Goal: Find specific page/section

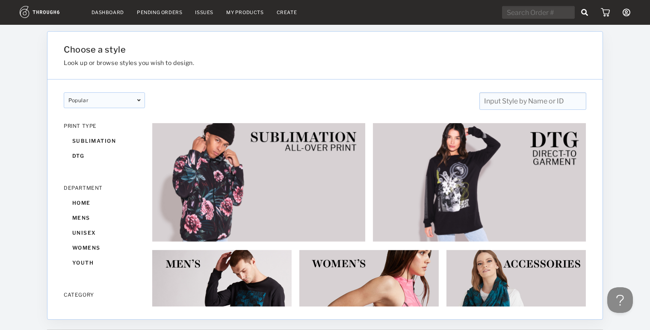
click at [102, 12] on link "Dashboard" at bounding box center [108, 12] width 33 height 6
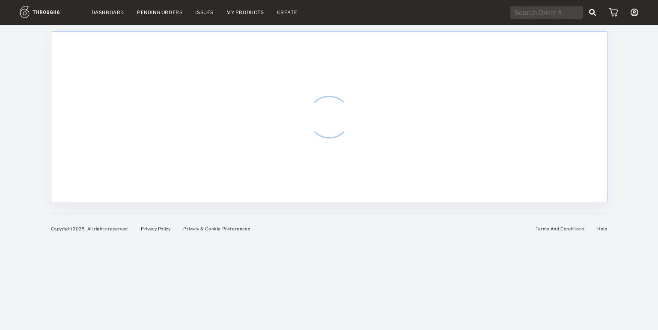
select select "8"
select select "2025"
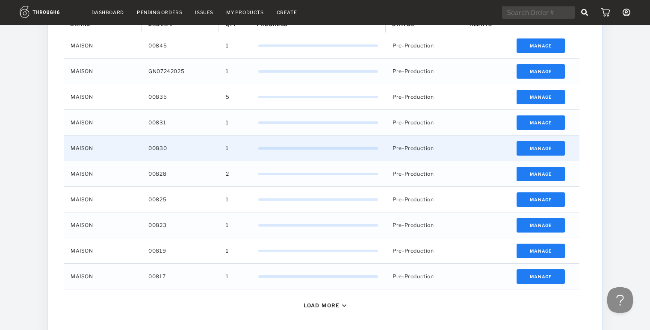
scroll to position [348, 0]
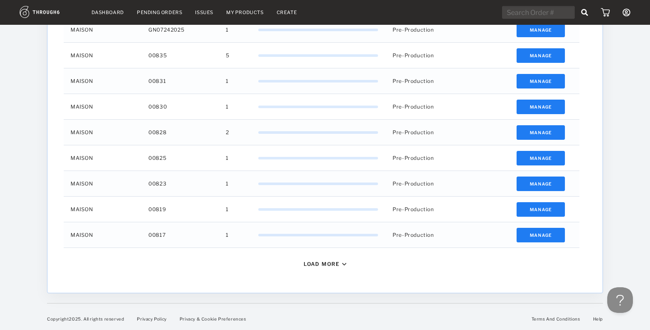
click at [331, 268] on div "Load More" at bounding box center [325, 264] width 530 height 32
click at [324, 265] on div "Load More" at bounding box center [322, 264] width 36 height 6
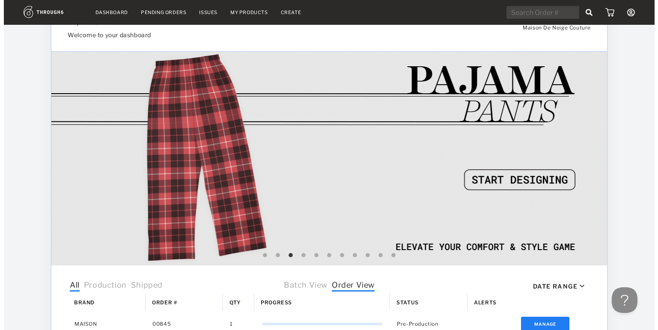
scroll to position [0, 0]
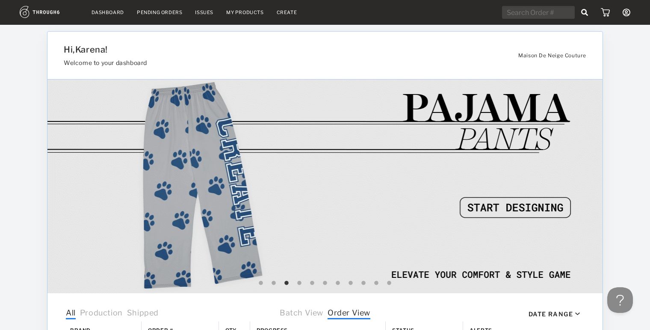
click at [36, 13] on img at bounding box center [49, 12] width 59 height 12
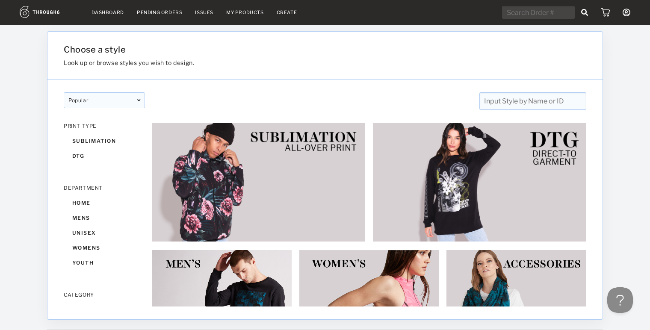
click at [630, 12] on icon at bounding box center [627, 13] width 8 height 8
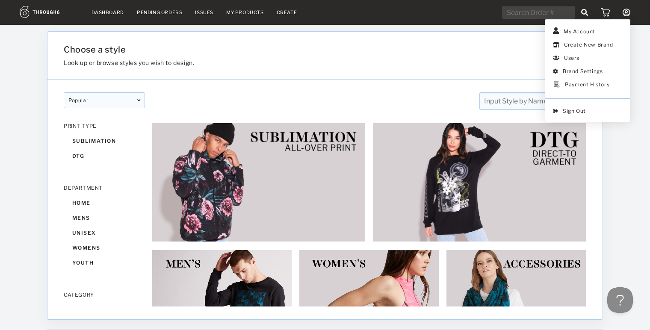
click at [633, 62] on div at bounding box center [626, 178] width 47 height 306
